Goal: Task Accomplishment & Management: Manage account settings

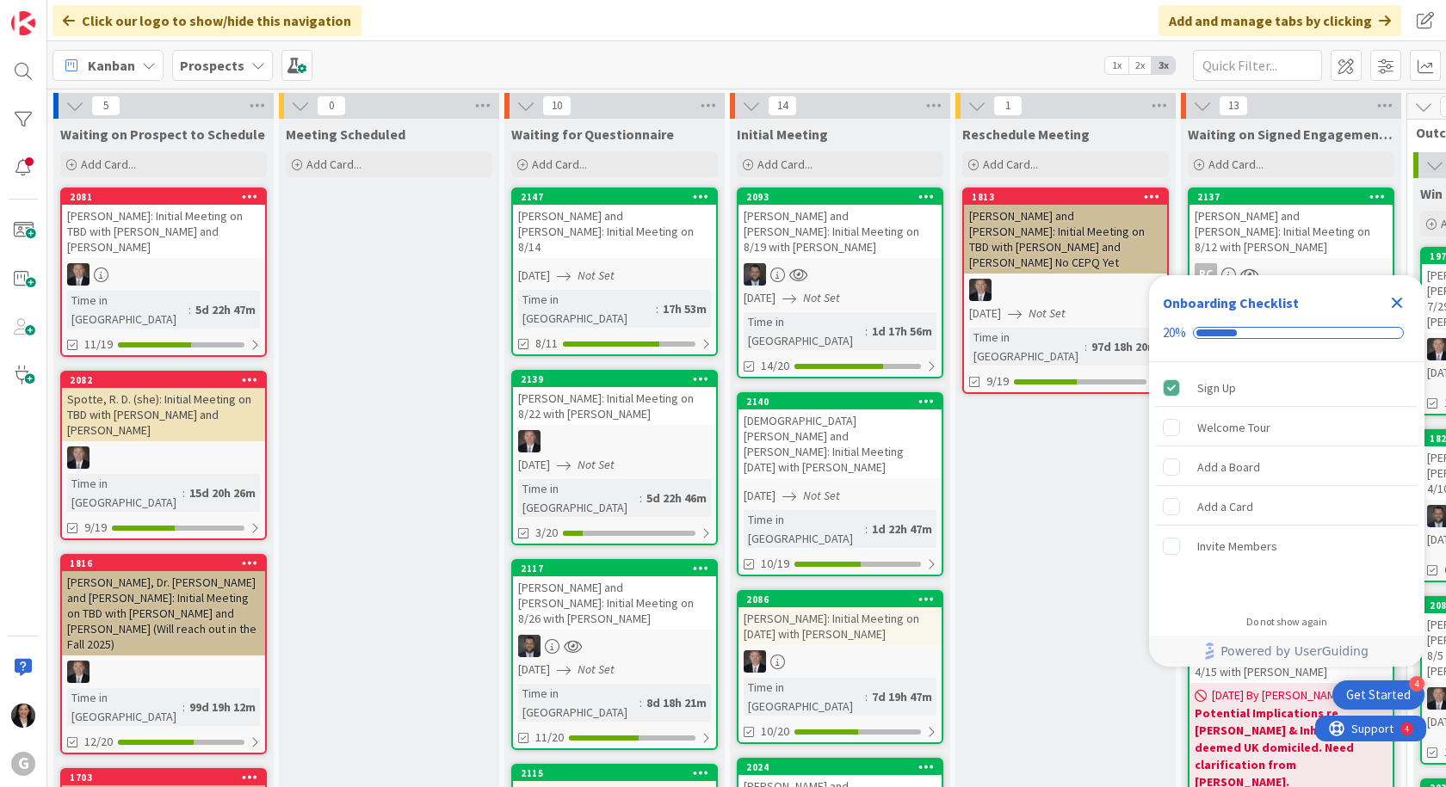
click at [1401, 299] on icon "Close Checklist" at bounding box center [1396, 303] width 11 height 11
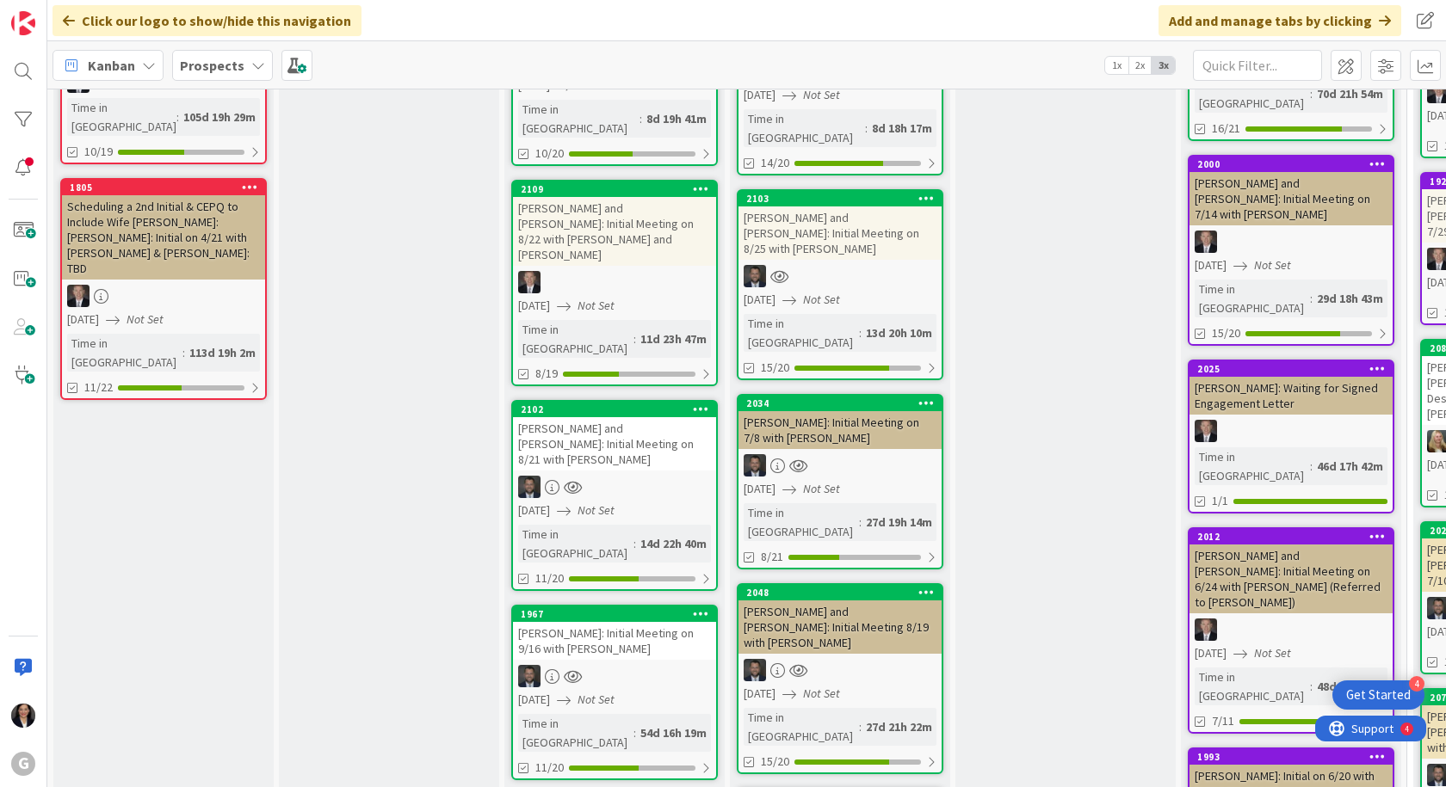
scroll to position [774, 0]
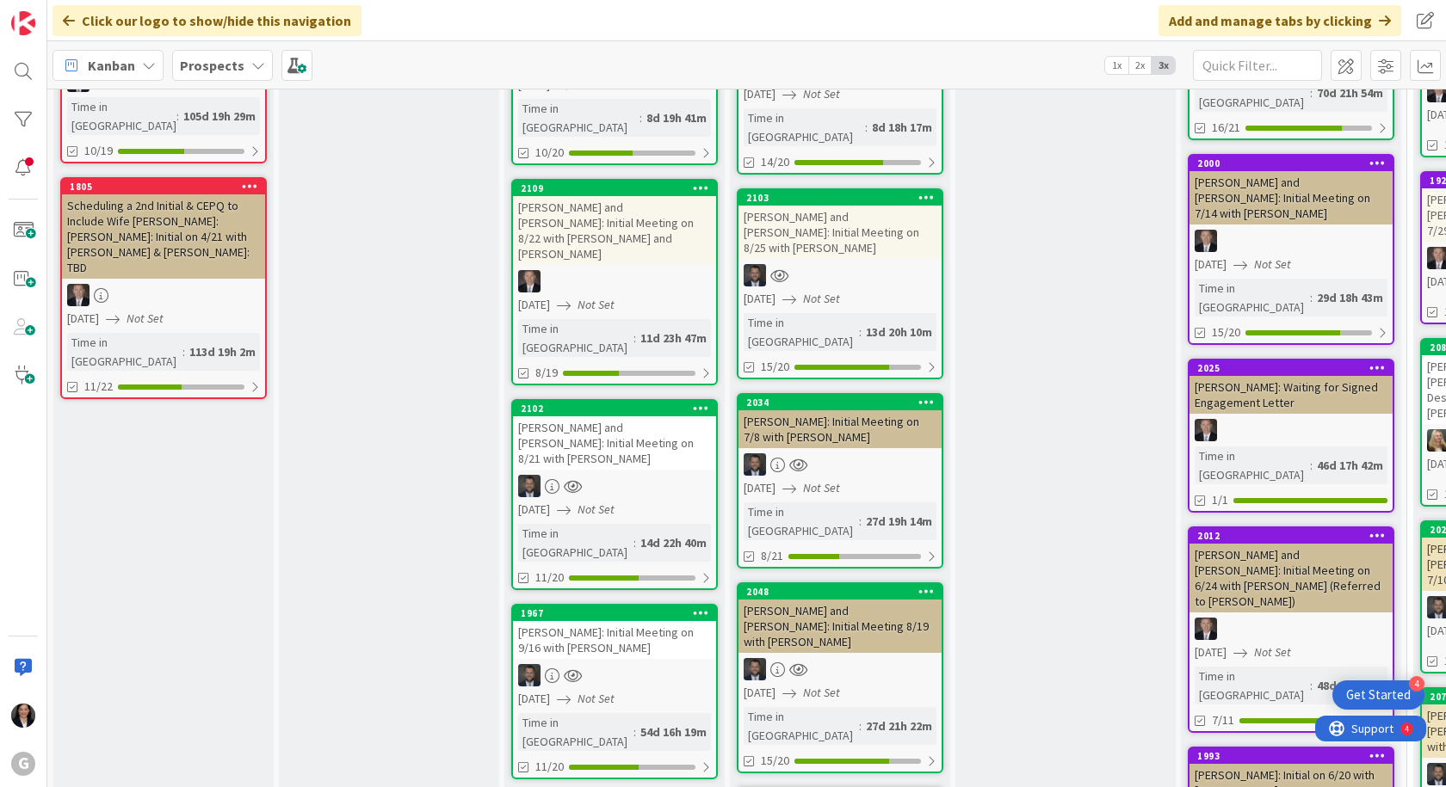
click at [630, 399] on link "2102 Mirra, Christopher and Amanda Meyer: Initial Meeting on 8/21 with Jonas 08…" at bounding box center [614, 494] width 207 height 191
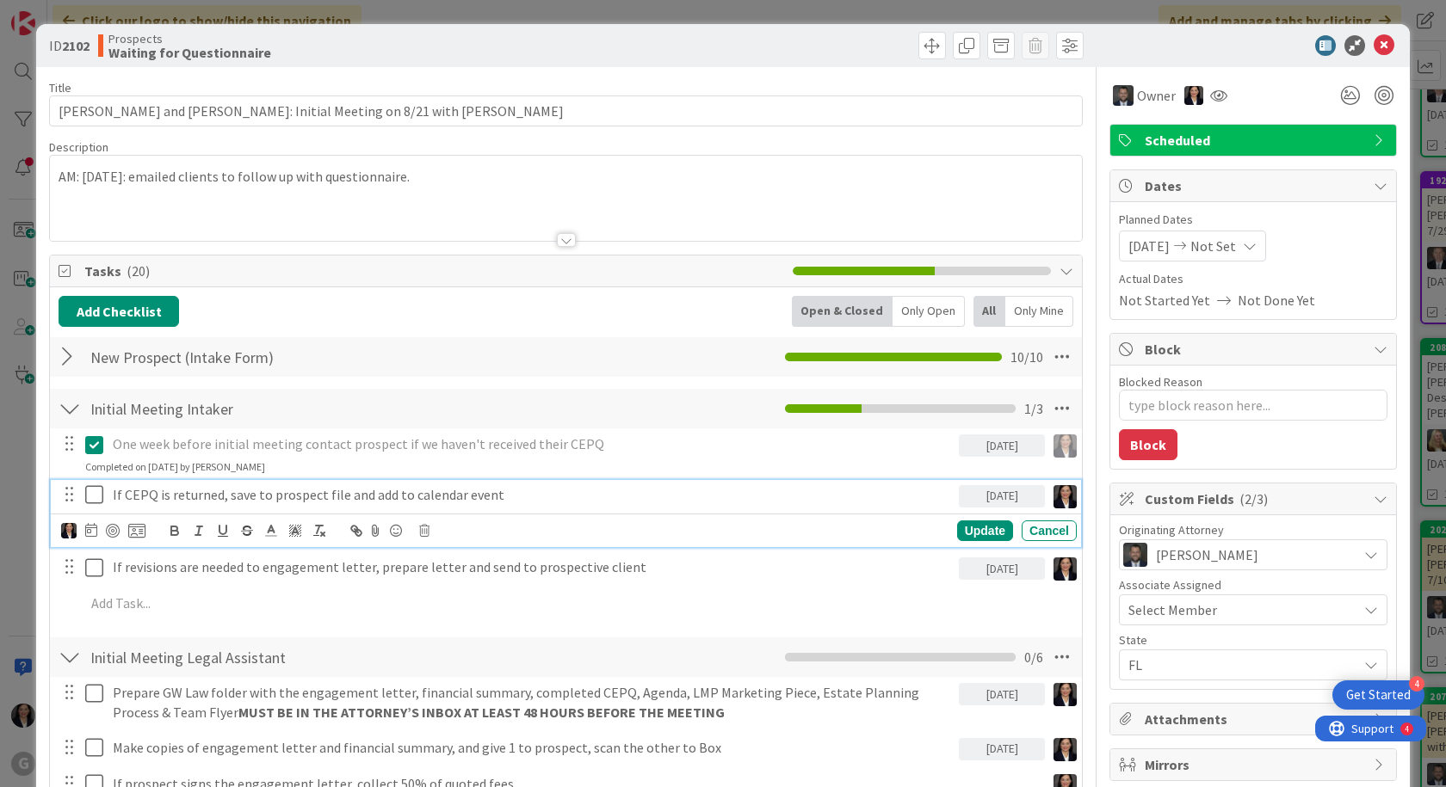
click at [102, 499] on icon at bounding box center [98, 494] width 26 height 21
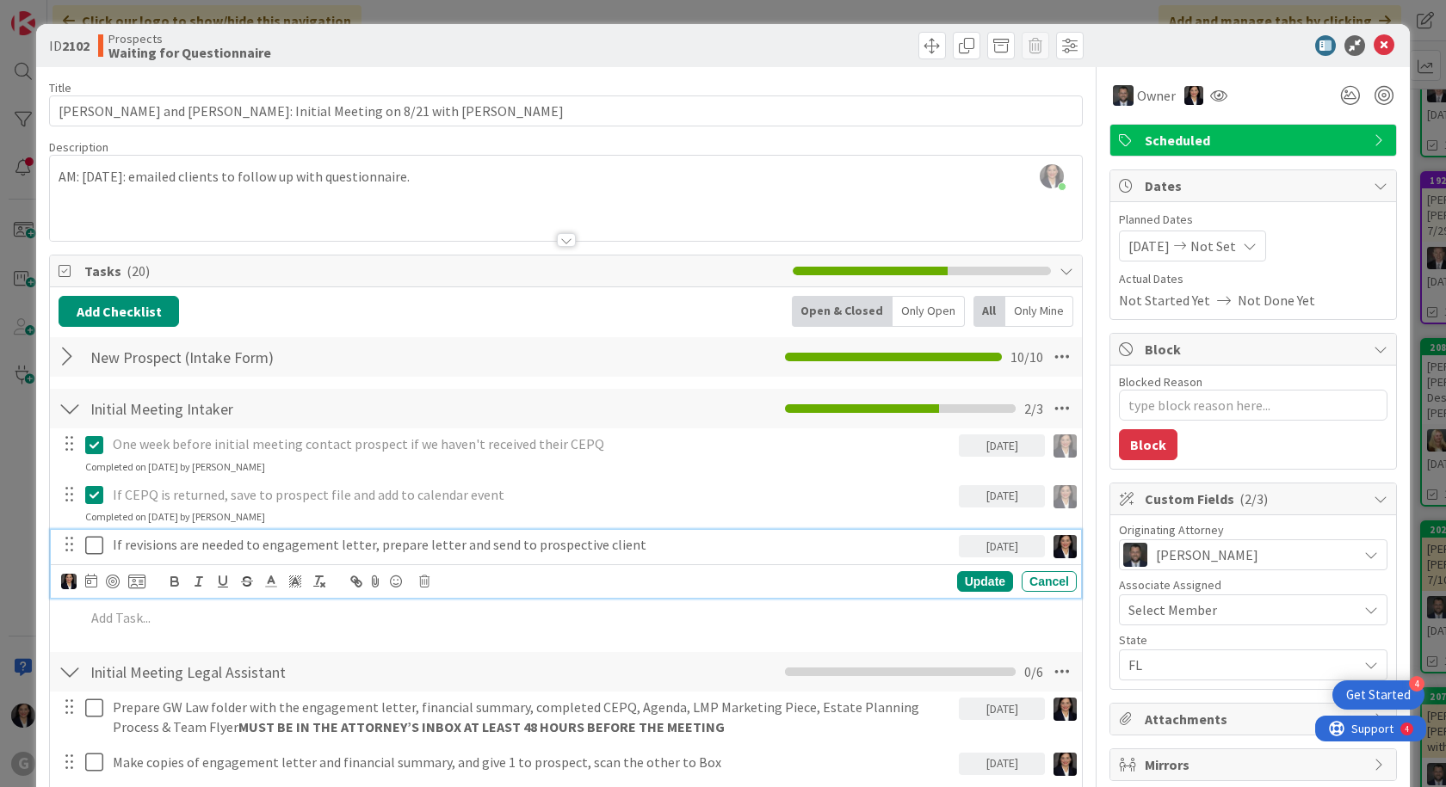
click at [95, 552] on icon at bounding box center [98, 545] width 26 height 21
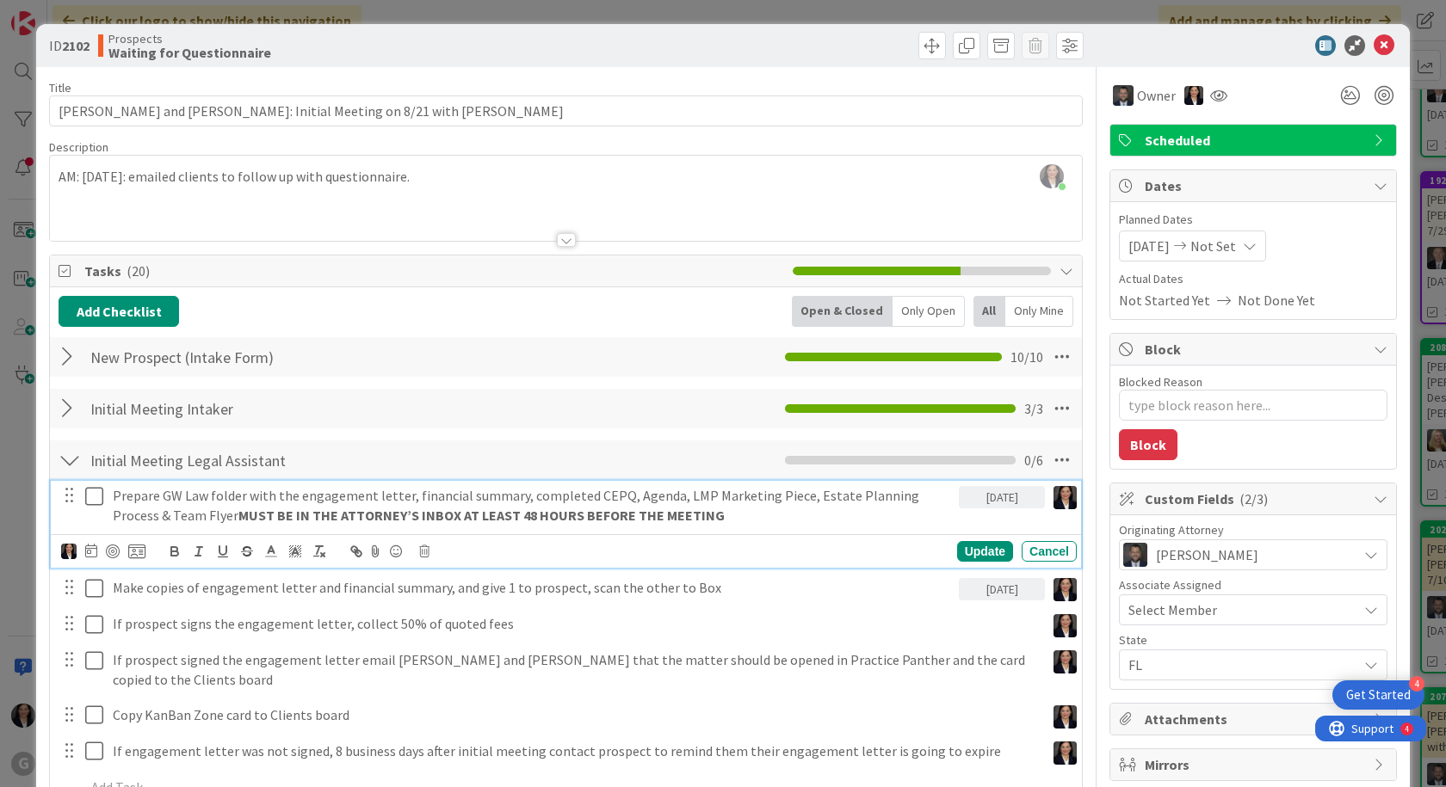
click at [89, 502] on icon at bounding box center [98, 496] width 26 height 21
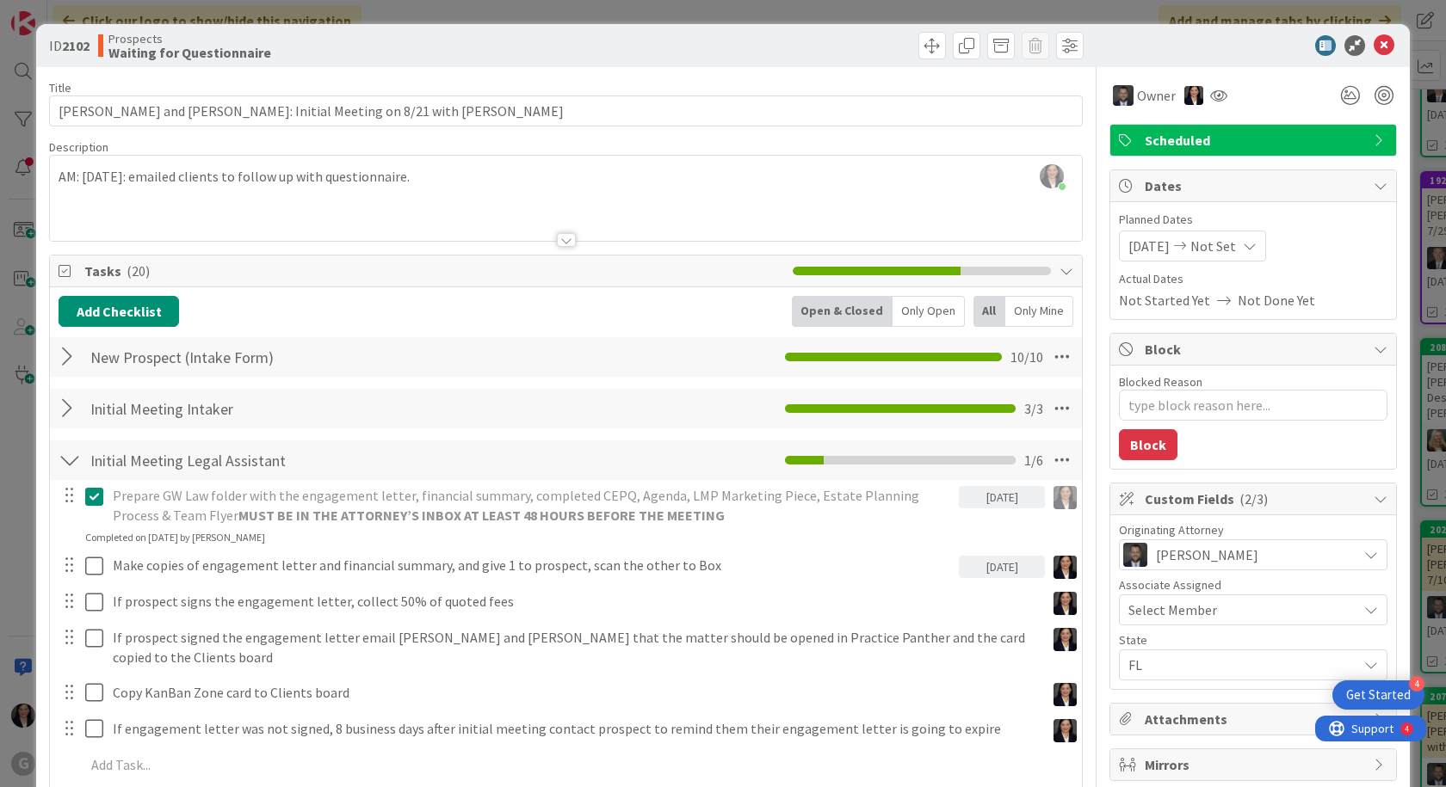
type textarea "x"
click at [989, 568] on div "08/19/2025" at bounding box center [1002, 567] width 86 height 22
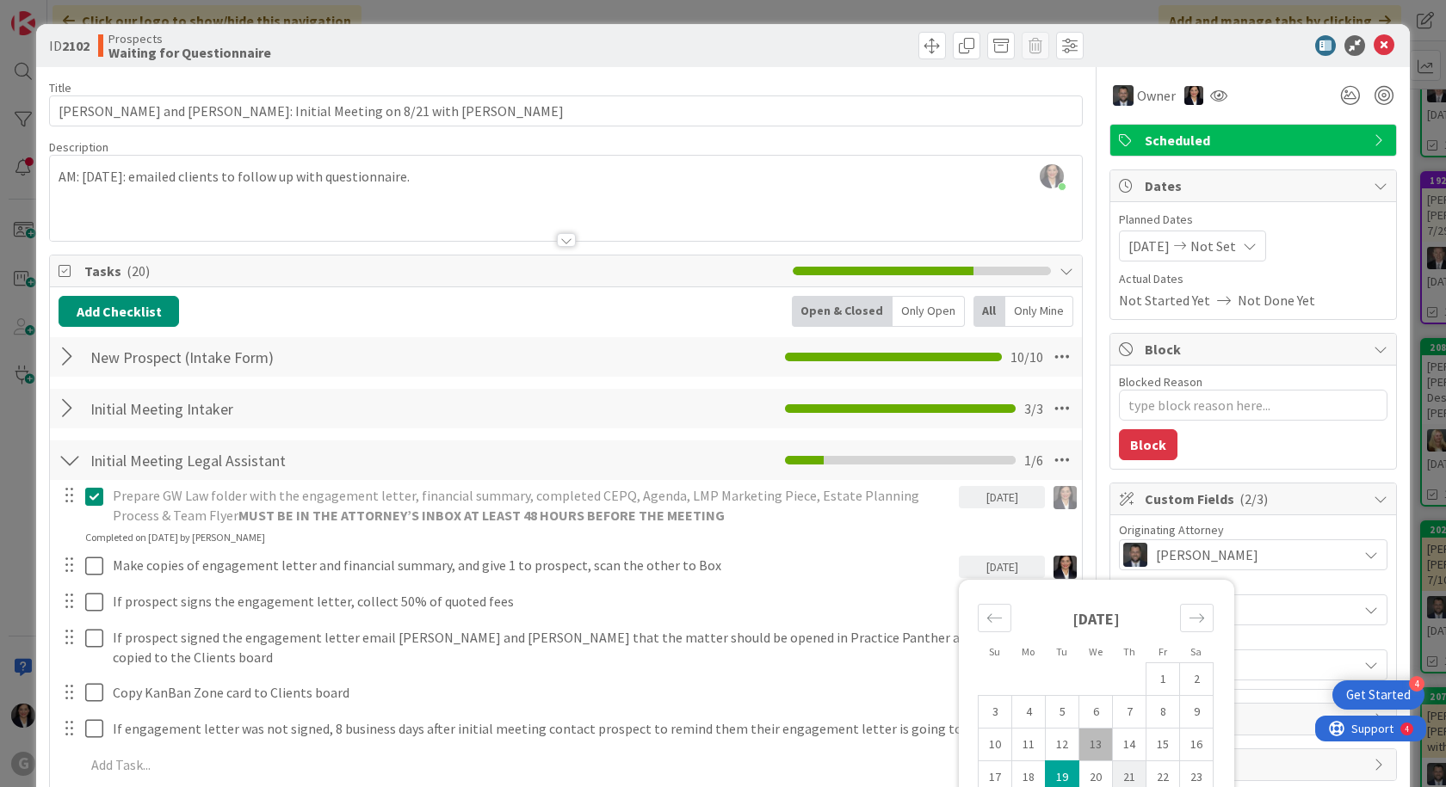
click at [1117, 773] on td "21" at bounding box center [1130, 778] width 34 height 33
type input "08/21/2025"
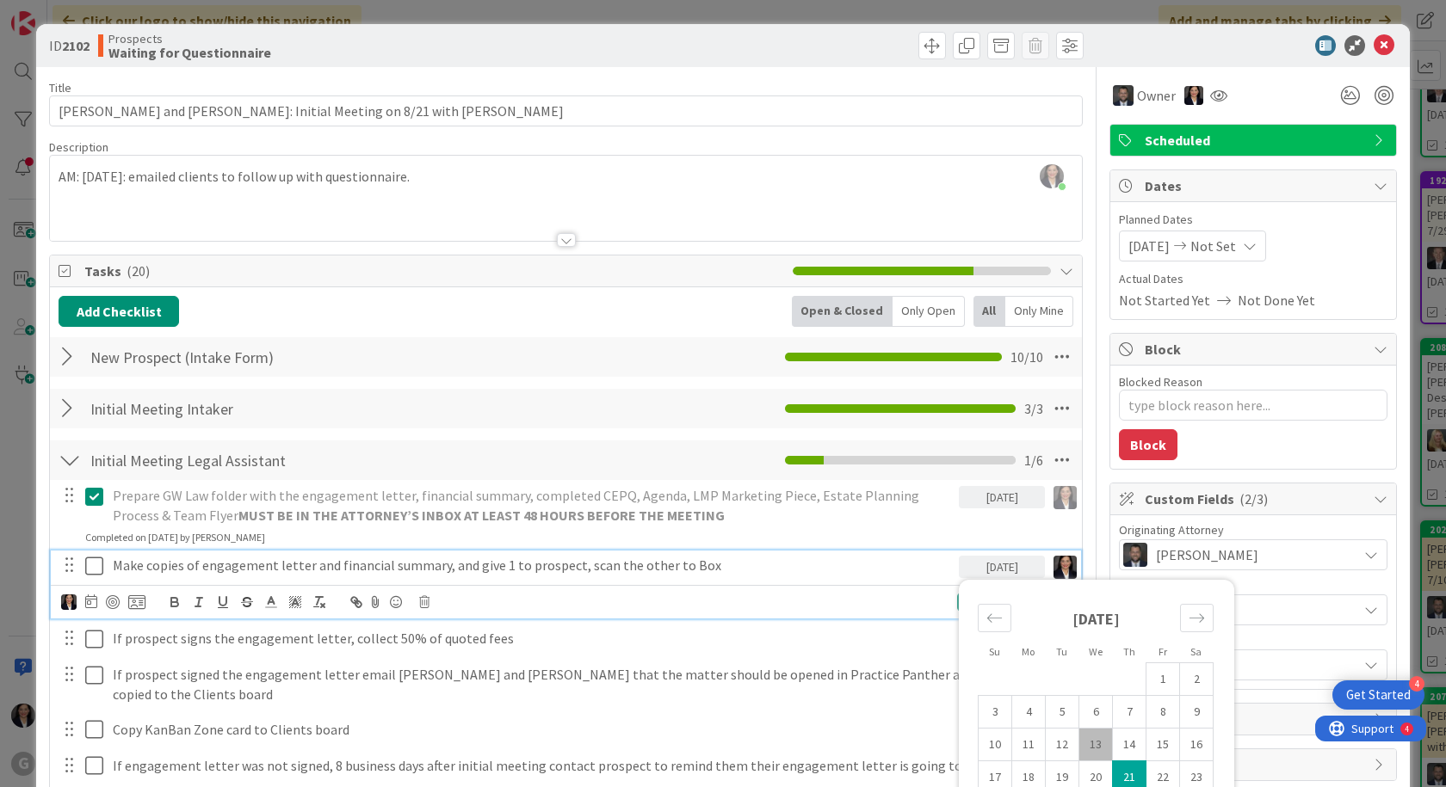
click at [1070, 601] on div "August 2025" at bounding box center [1096, 626] width 236 height 74
click at [1059, 599] on div "August 2025" at bounding box center [1096, 626] width 236 height 74
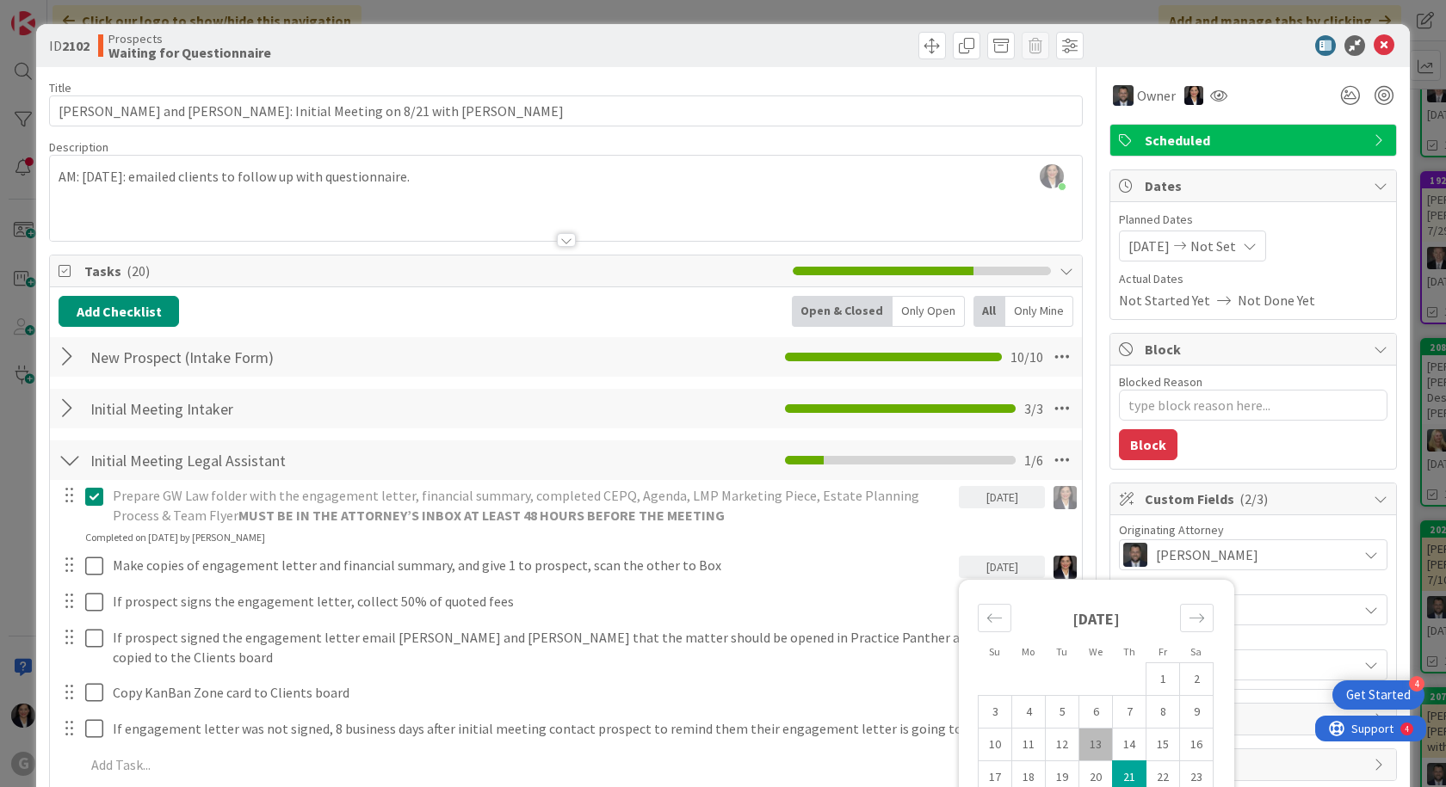
click at [898, 531] on div "Prepare GW Law folder with the engagement letter, financial summary, completed …" at bounding box center [566, 513] width 1030 height 65
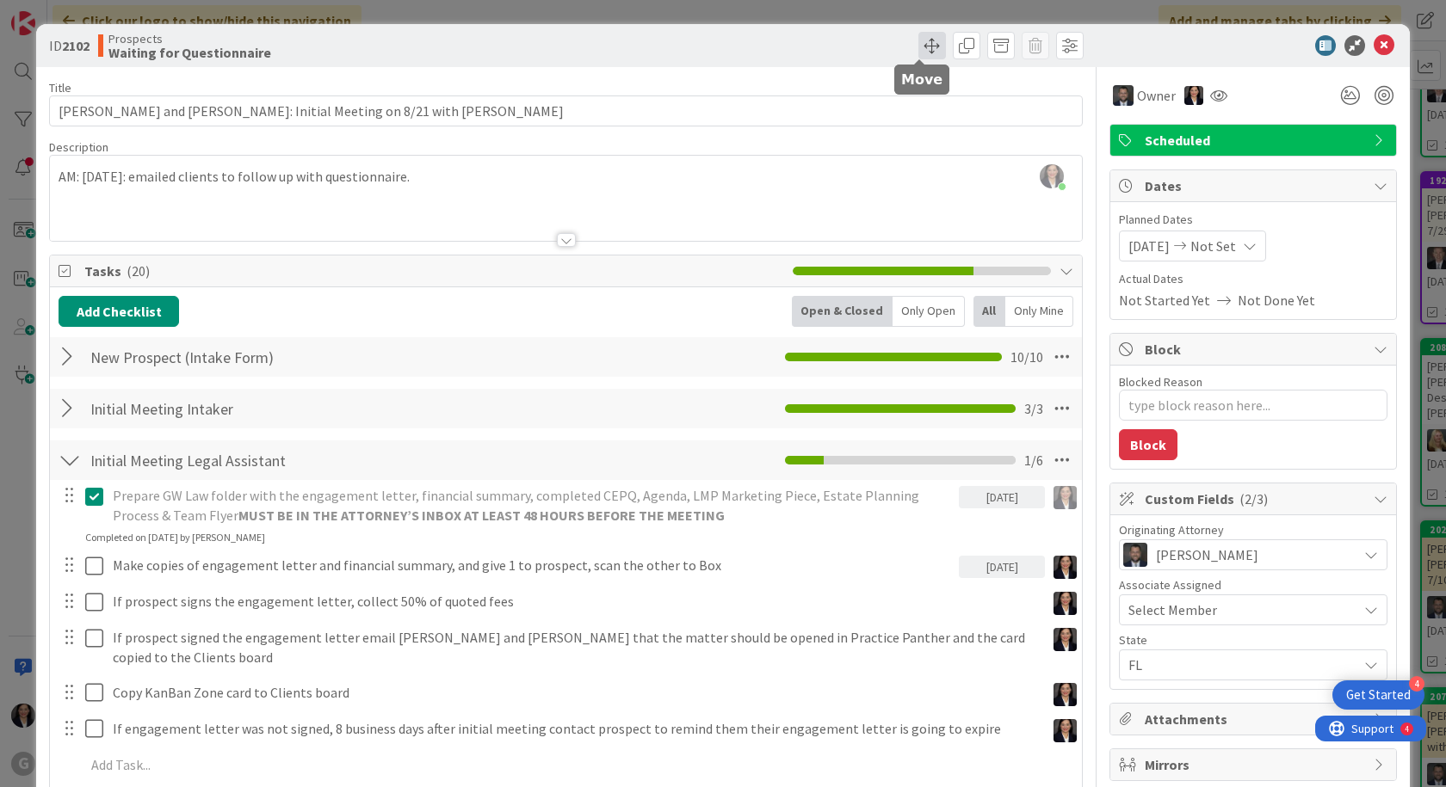
click at [924, 49] on span at bounding box center [932, 46] width 28 height 28
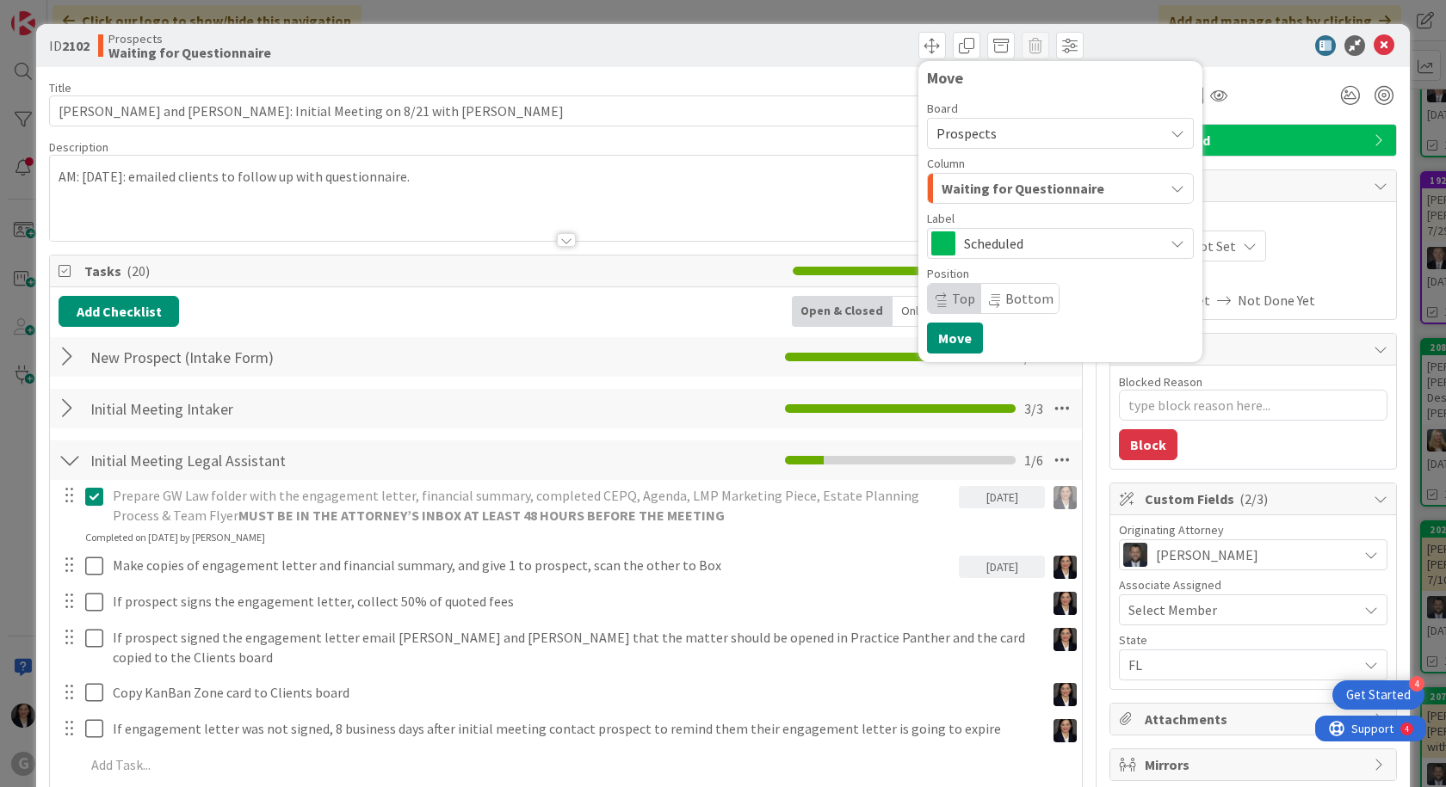
click at [948, 185] on span "Waiting for Questionnaire" at bounding box center [1022, 188] width 163 height 22
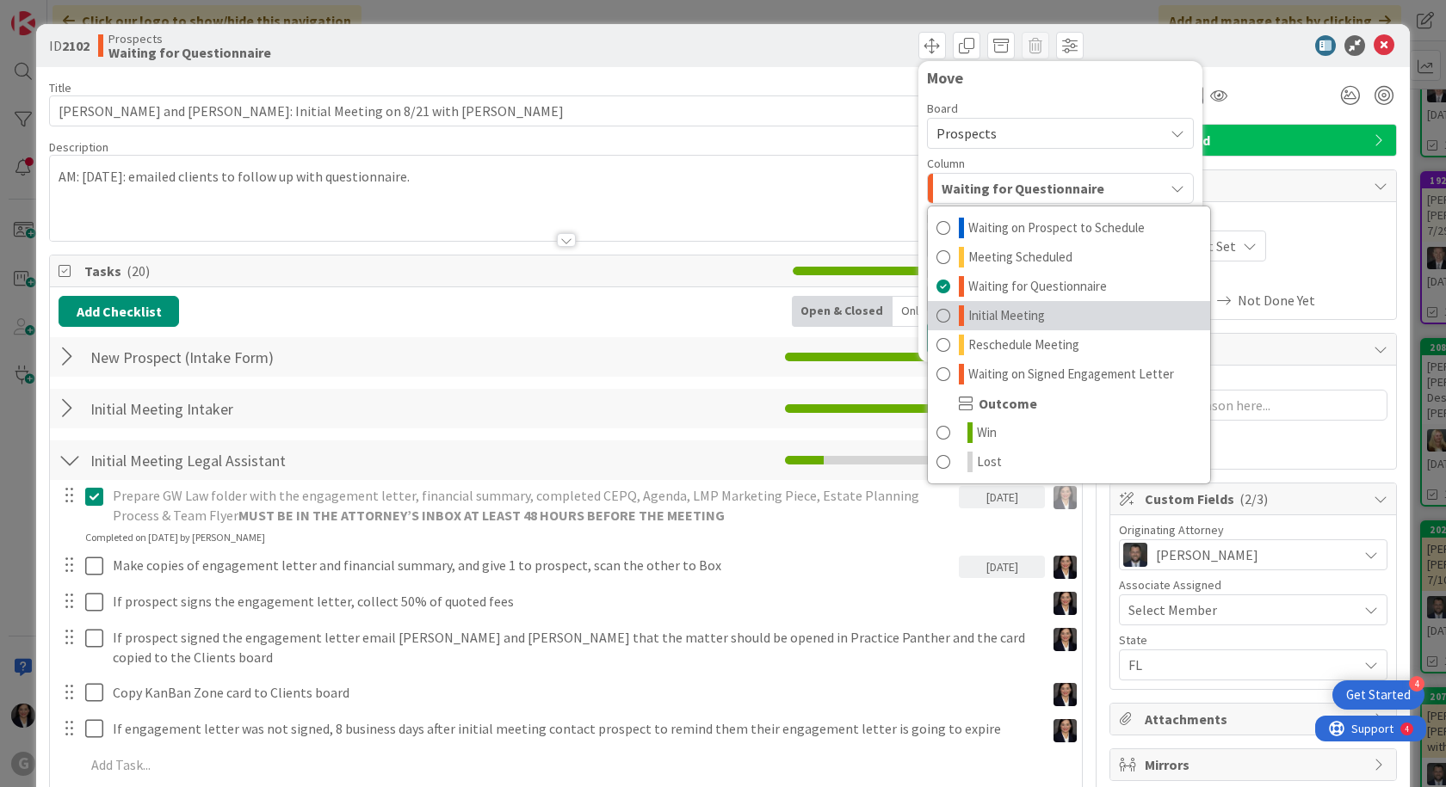
click at [971, 313] on span "Initial Meeting" at bounding box center [1006, 315] width 77 height 21
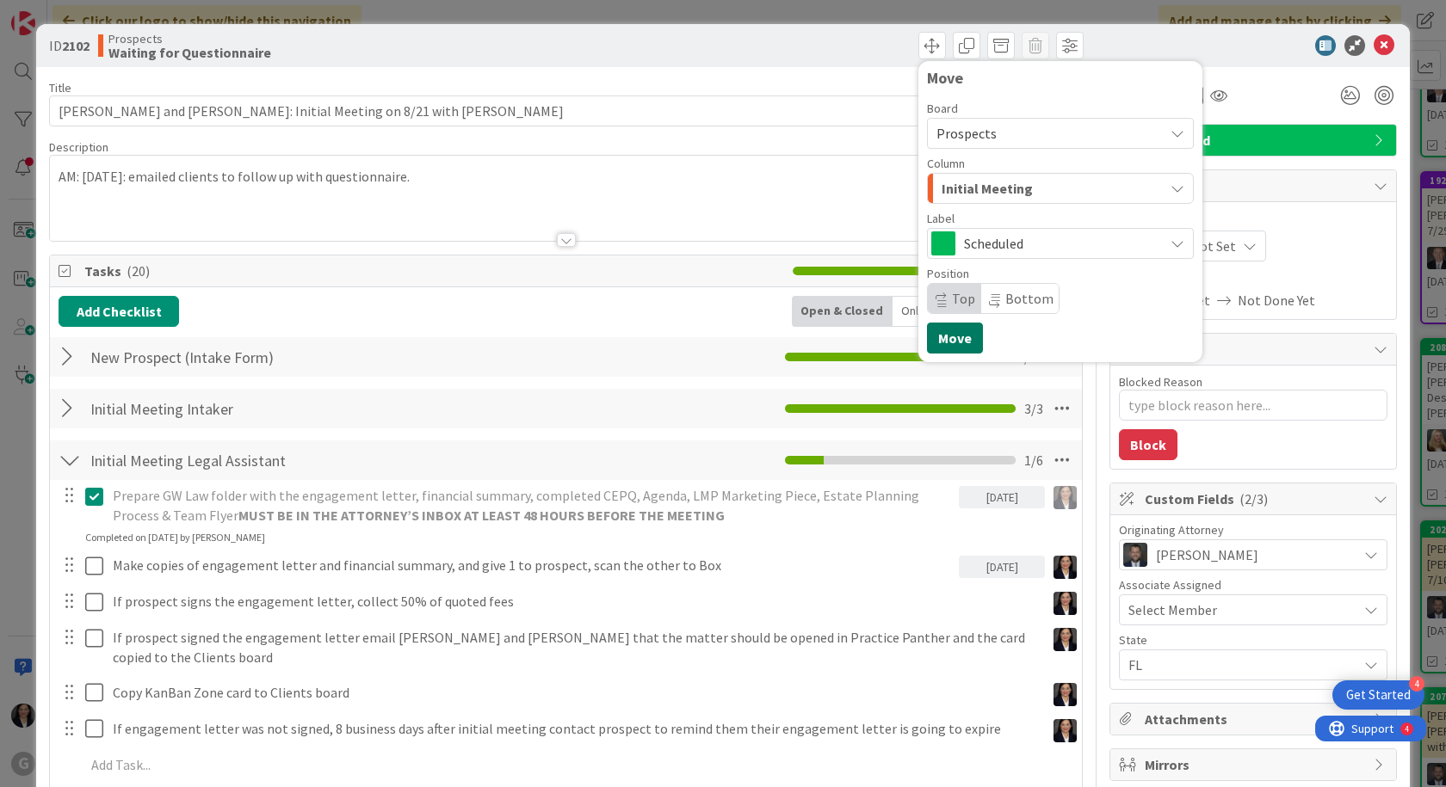
click at [949, 332] on button "Move" at bounding box center [955, 338] width 56 height 31
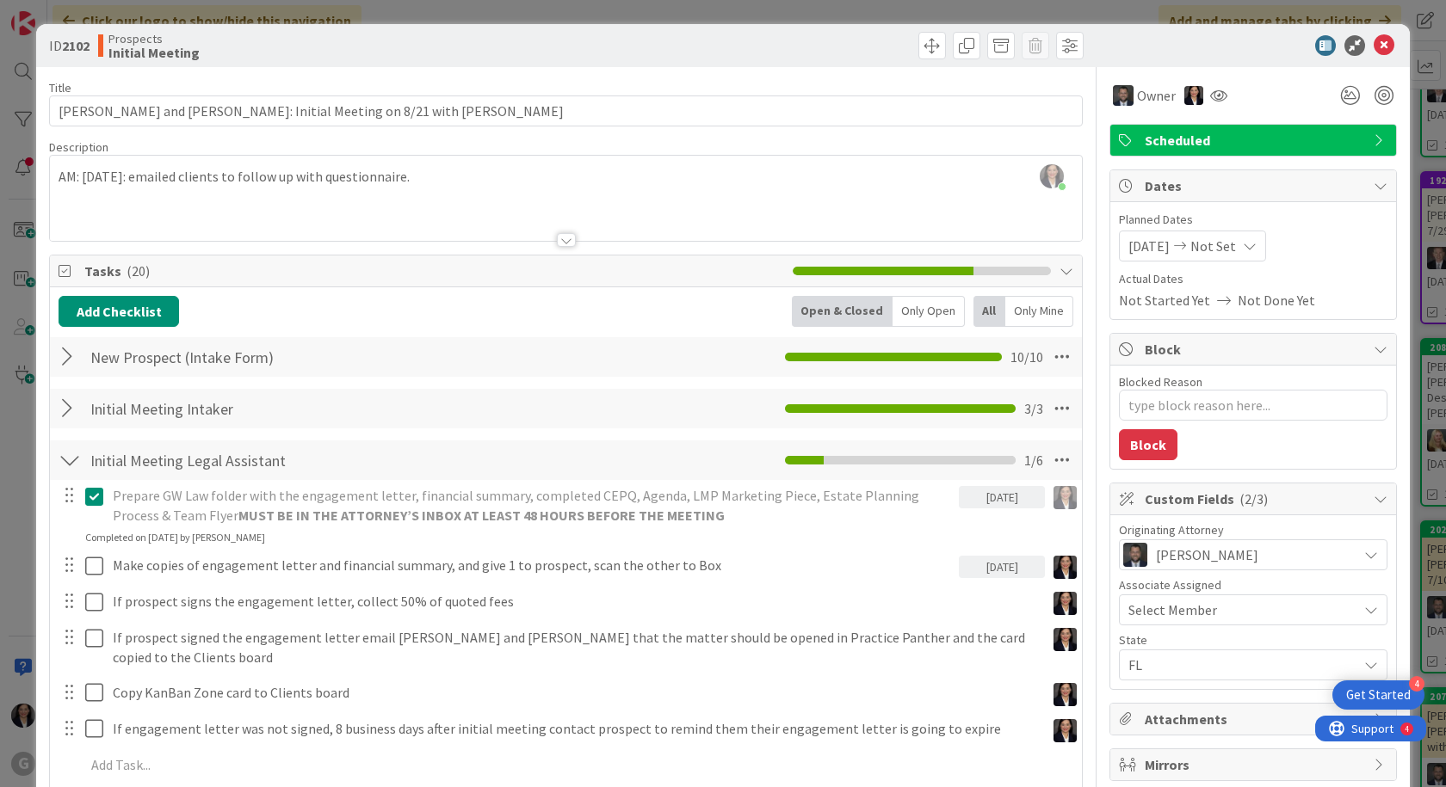
type textarea "x"
click at [1373, 48] on icon at bounding box center [1383, 45] width 21 height 21
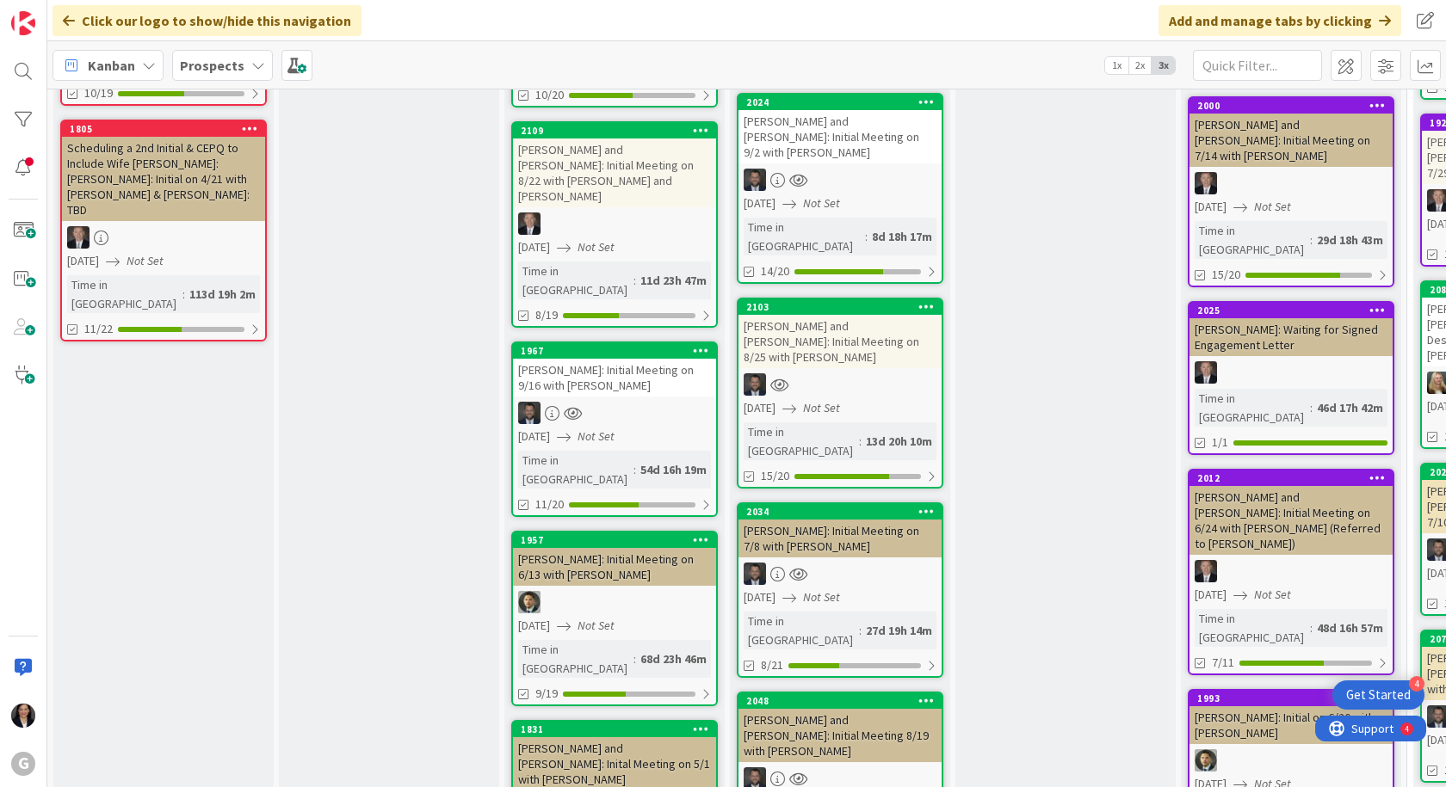
scroll to position [860, 0]
